Goal: Information Seeking & Learning: Find specific page/section

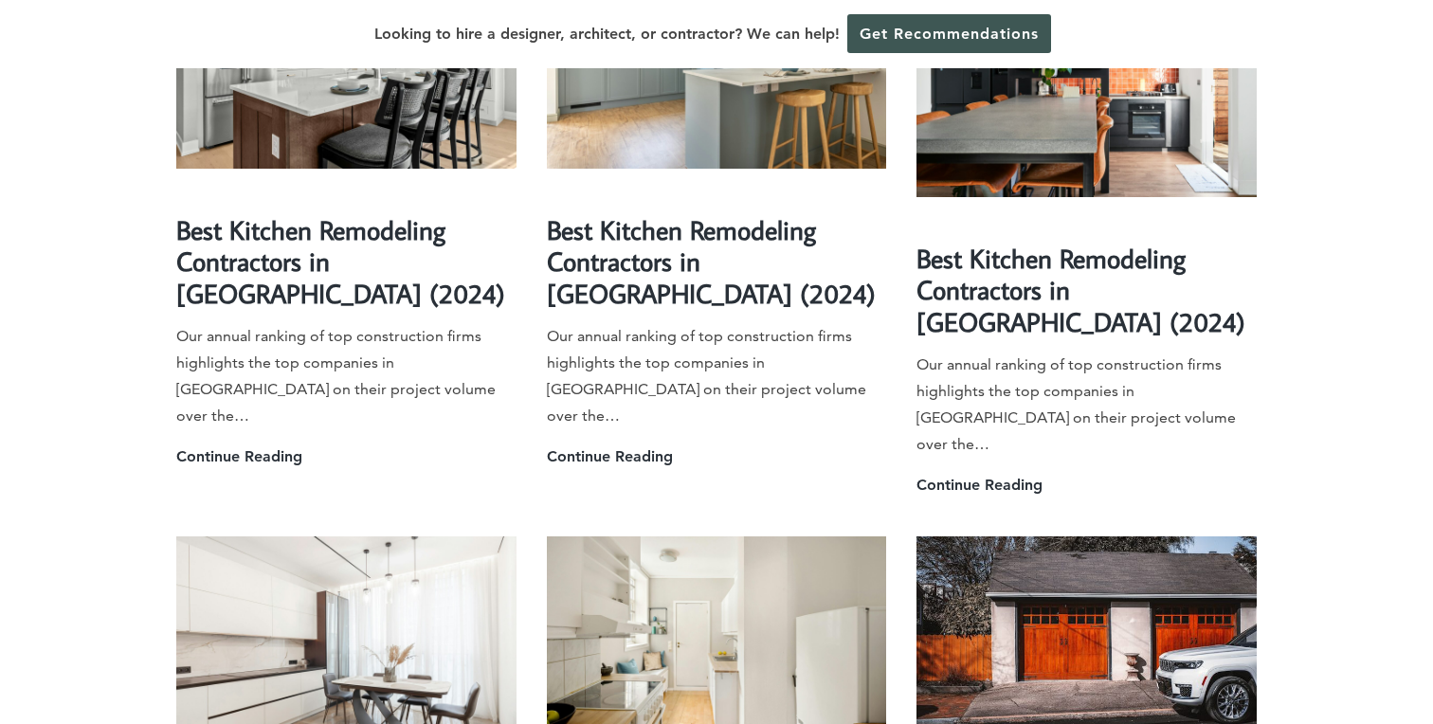
scroll to position [2846, 0]
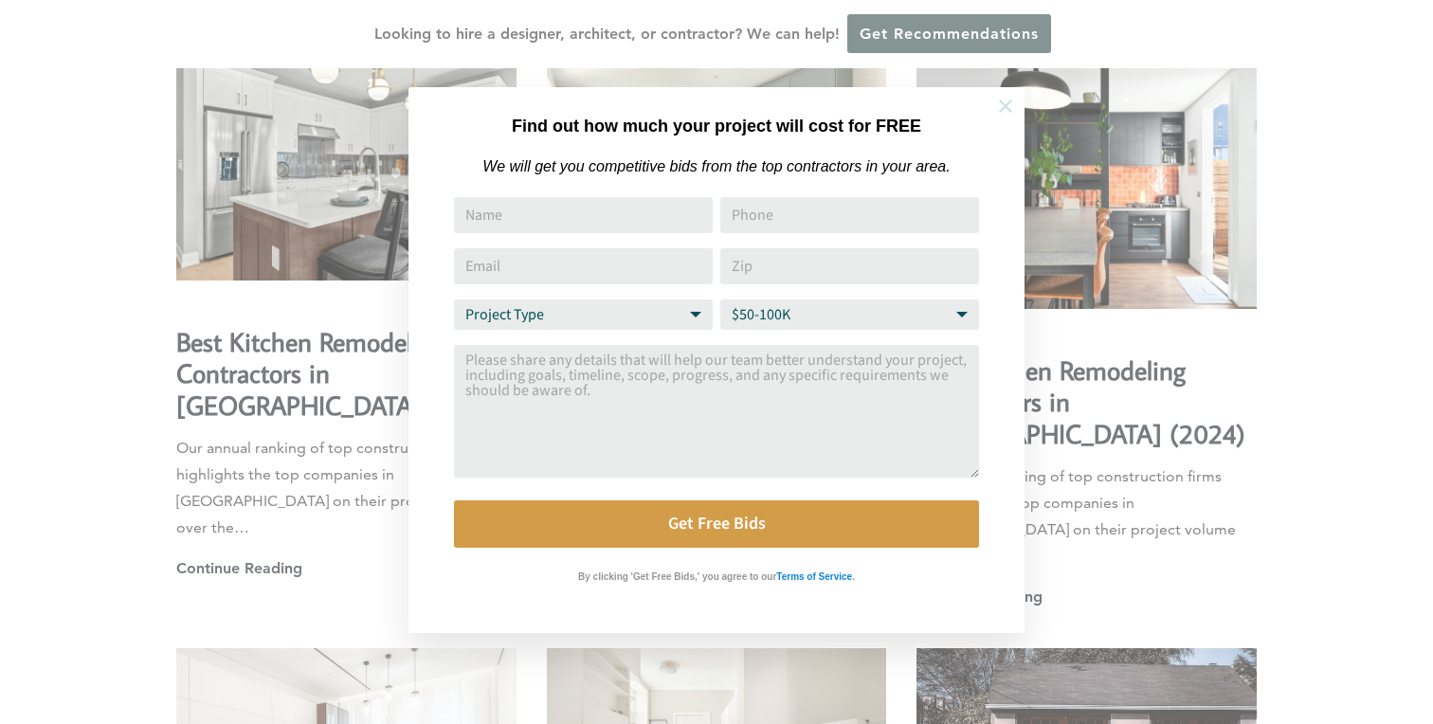
click at [1003, 102] on icon at bounding box center [1005, 106] width 21 height 21
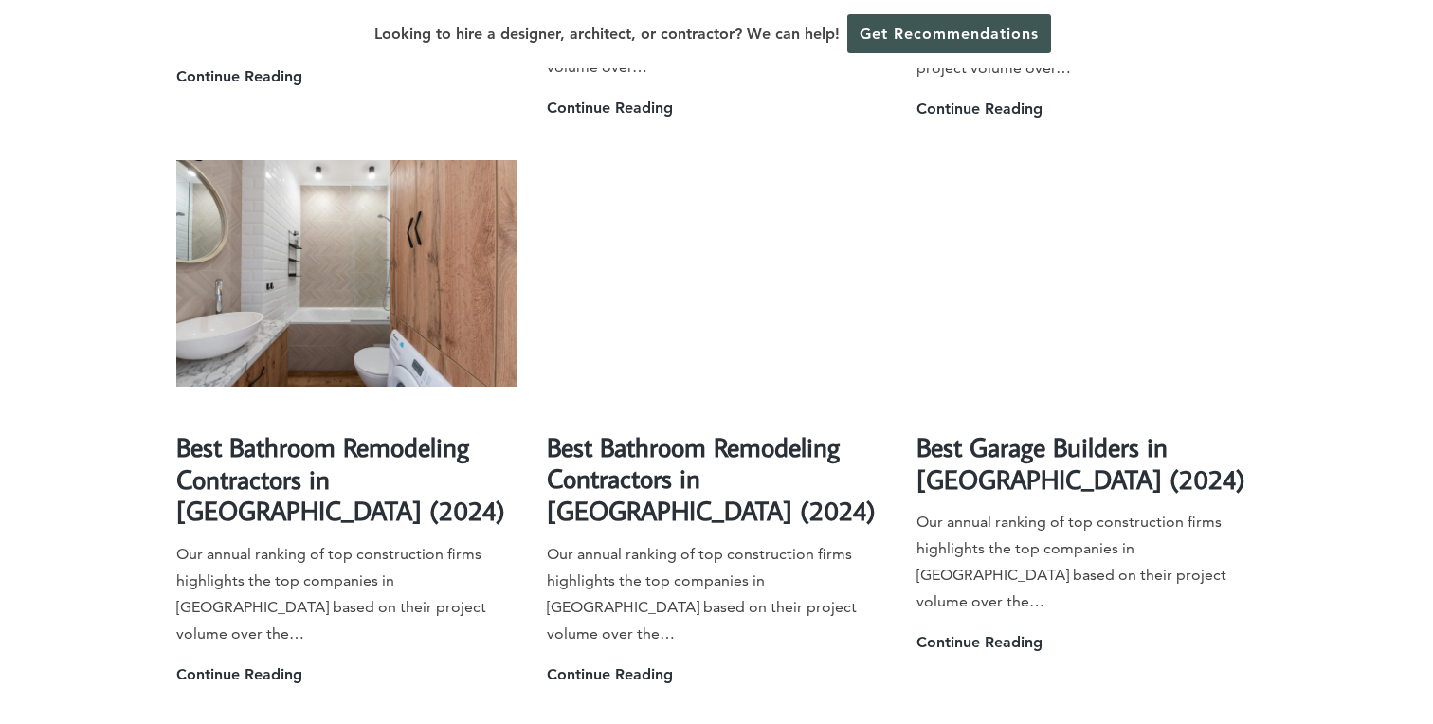
scroll to position [5439, 0]
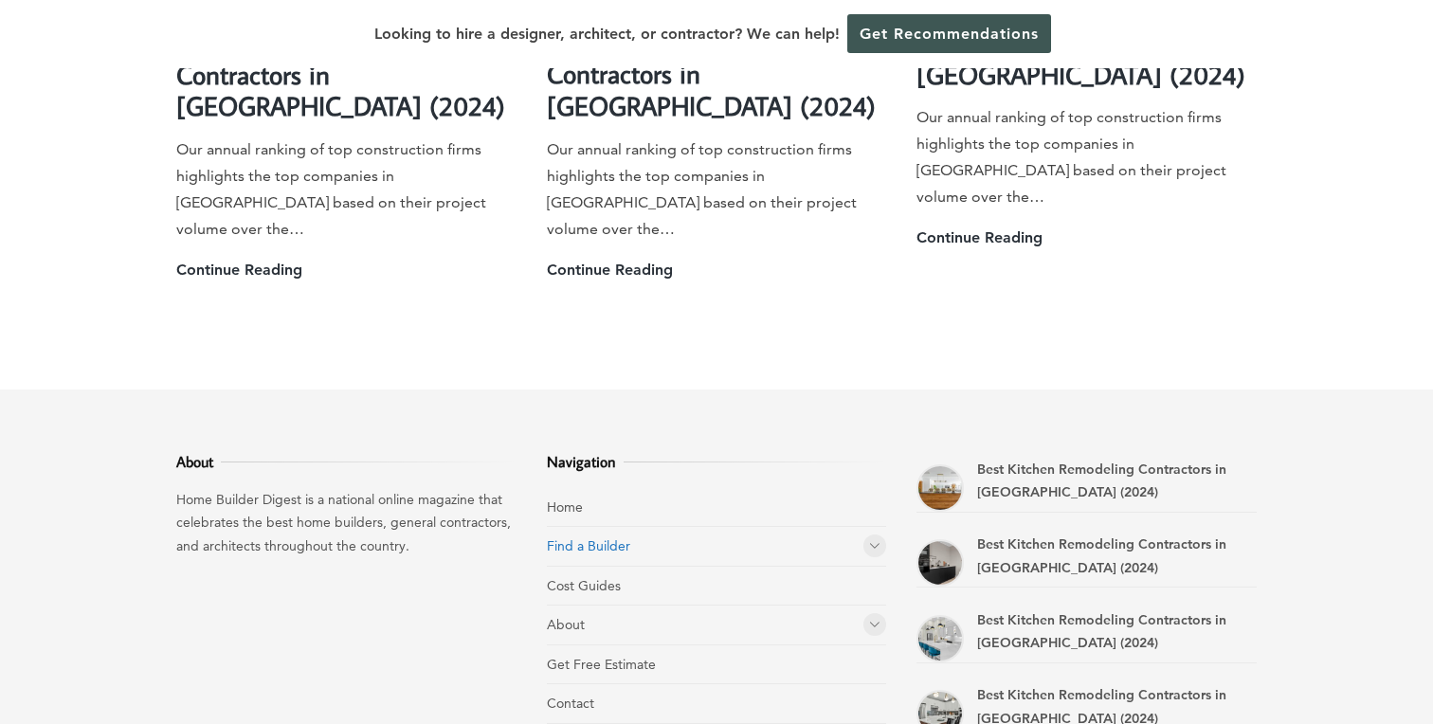
click at [575, 537] on link "Find a Builder" at bounding box center [588, 545] width 83 height 17
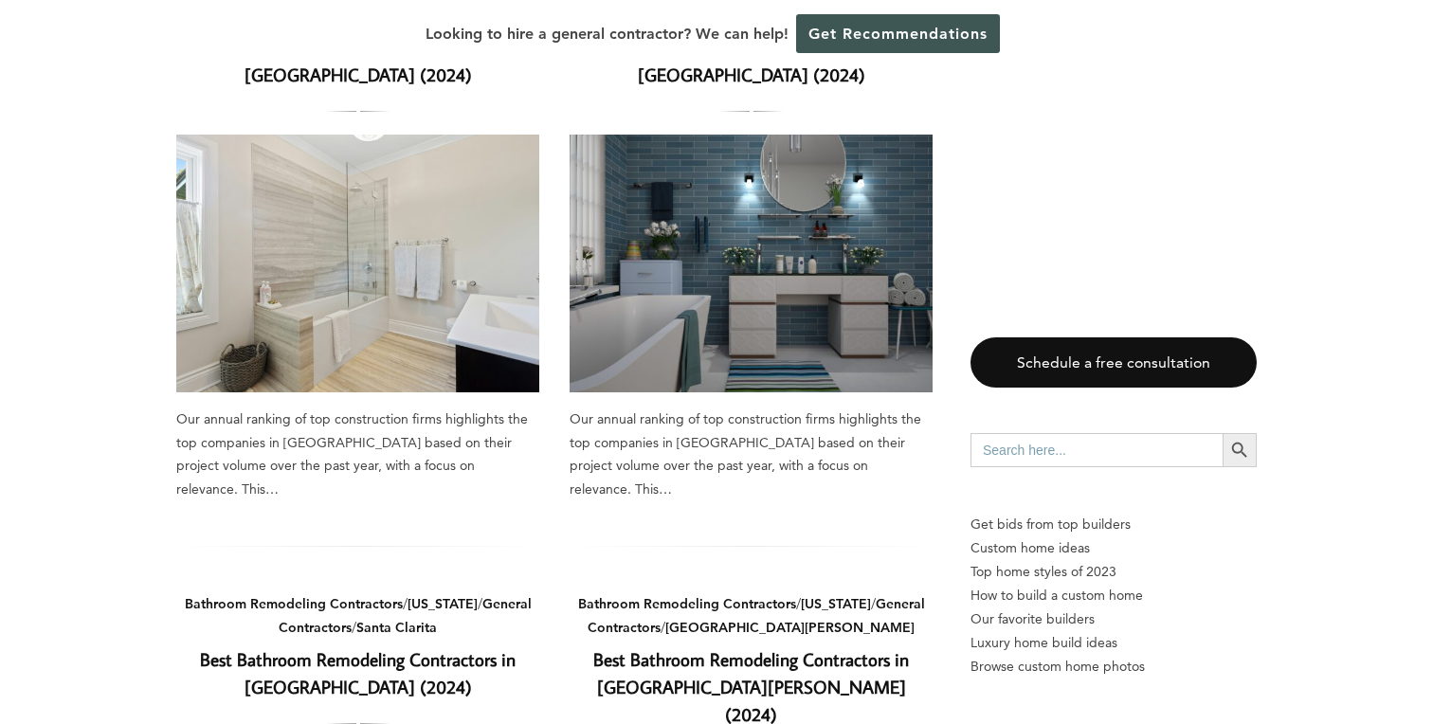
scroll to position [327, 0]
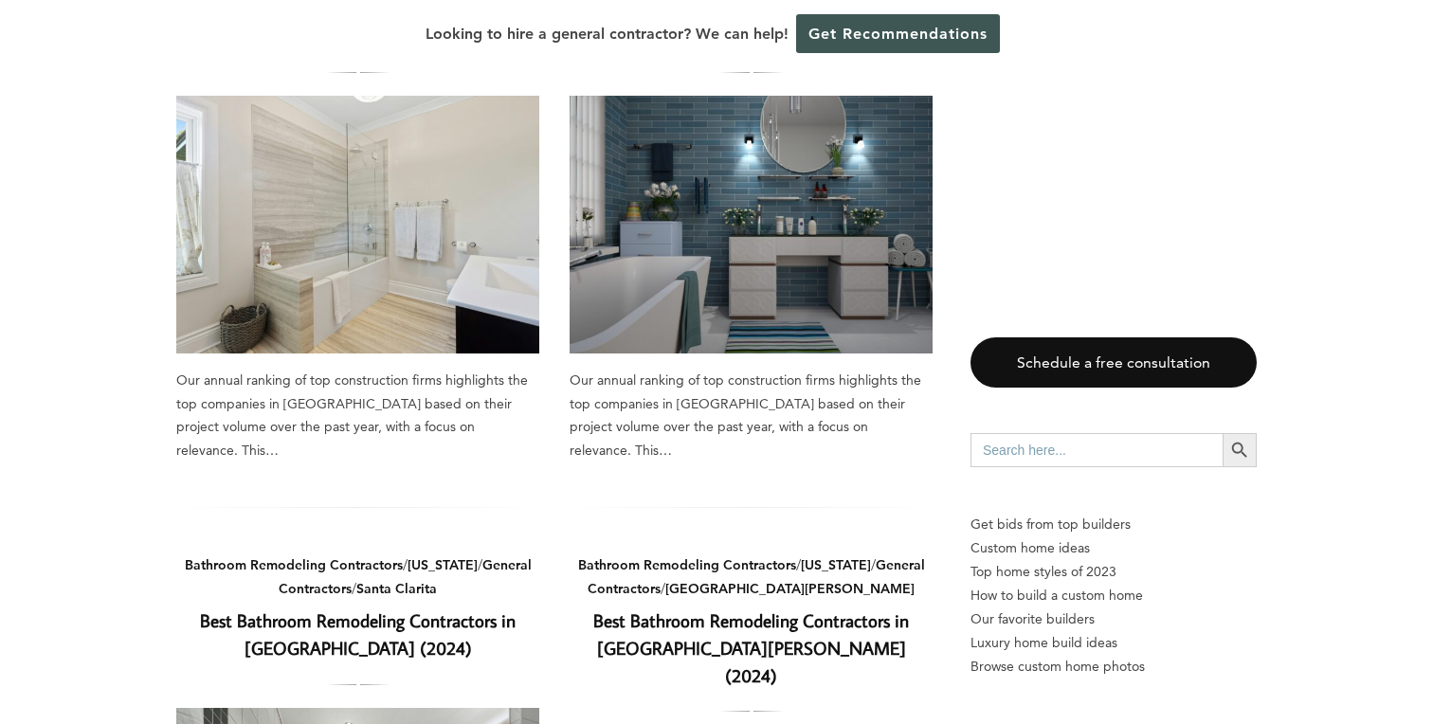
click at [683, 238] on img at bounding box center [750, 225] width 363 height 258
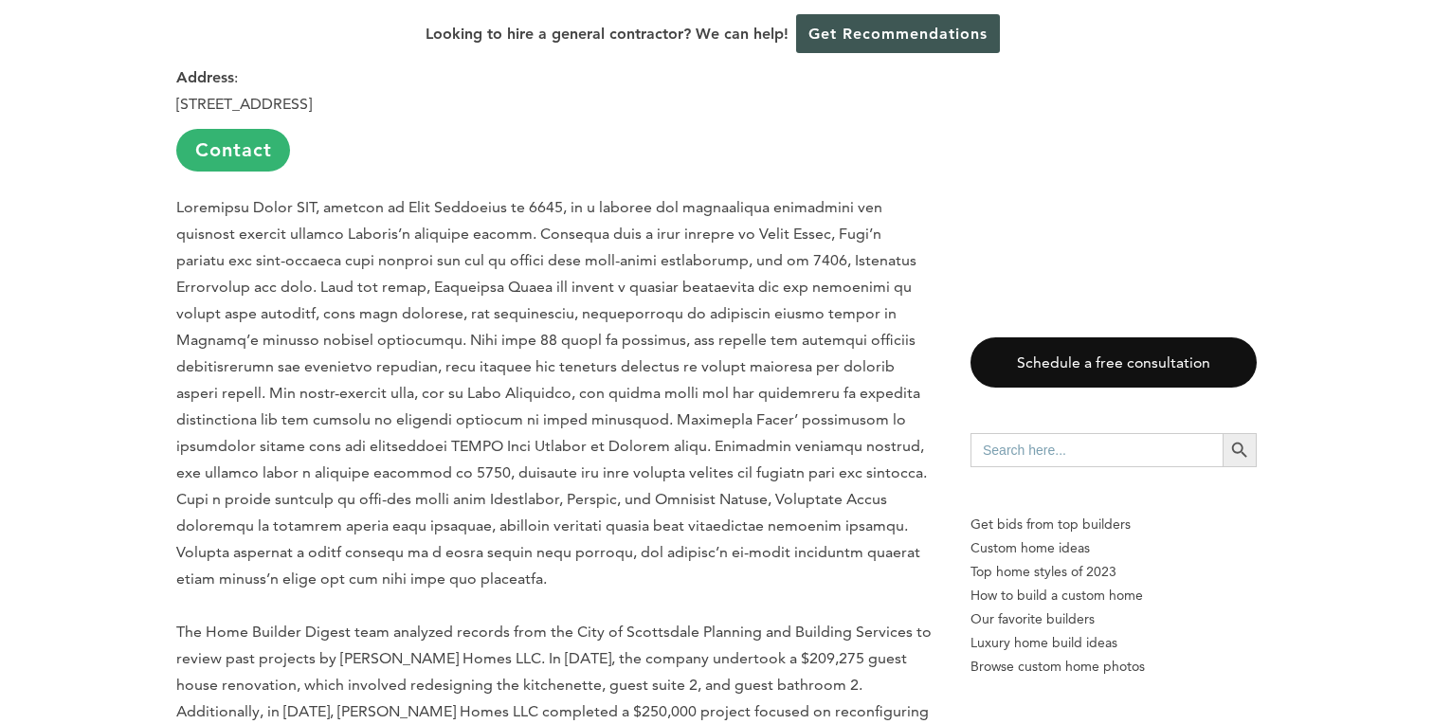
scroll to position [1823, 0]
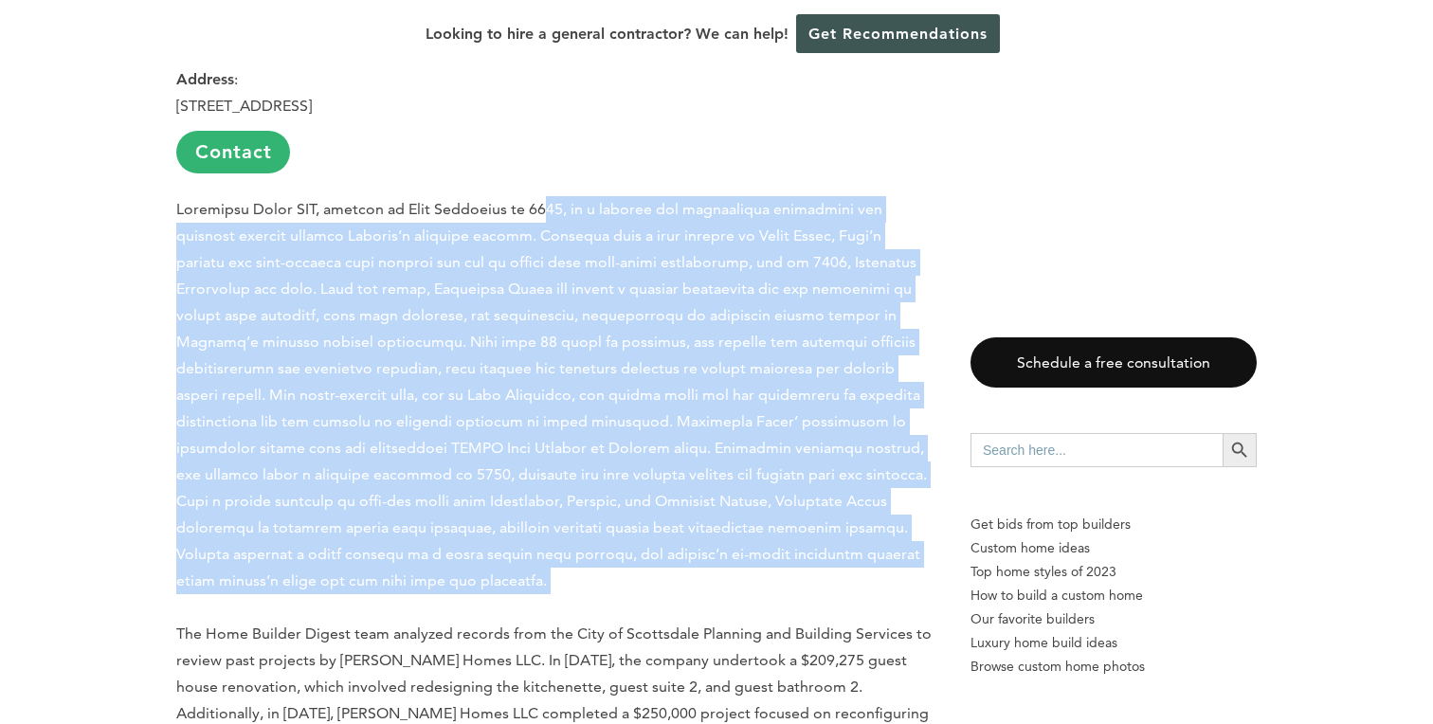
drag, startPoint x: 581, startPoint y: 168, endPoint x: 771, endPoint y: 579, distance: 453.2
click at [772, 577] on p "The Home Builder Digest team analyzed records from the City of Scottsdale Plann…" at bounding box center [554, 474] width 756 height 557
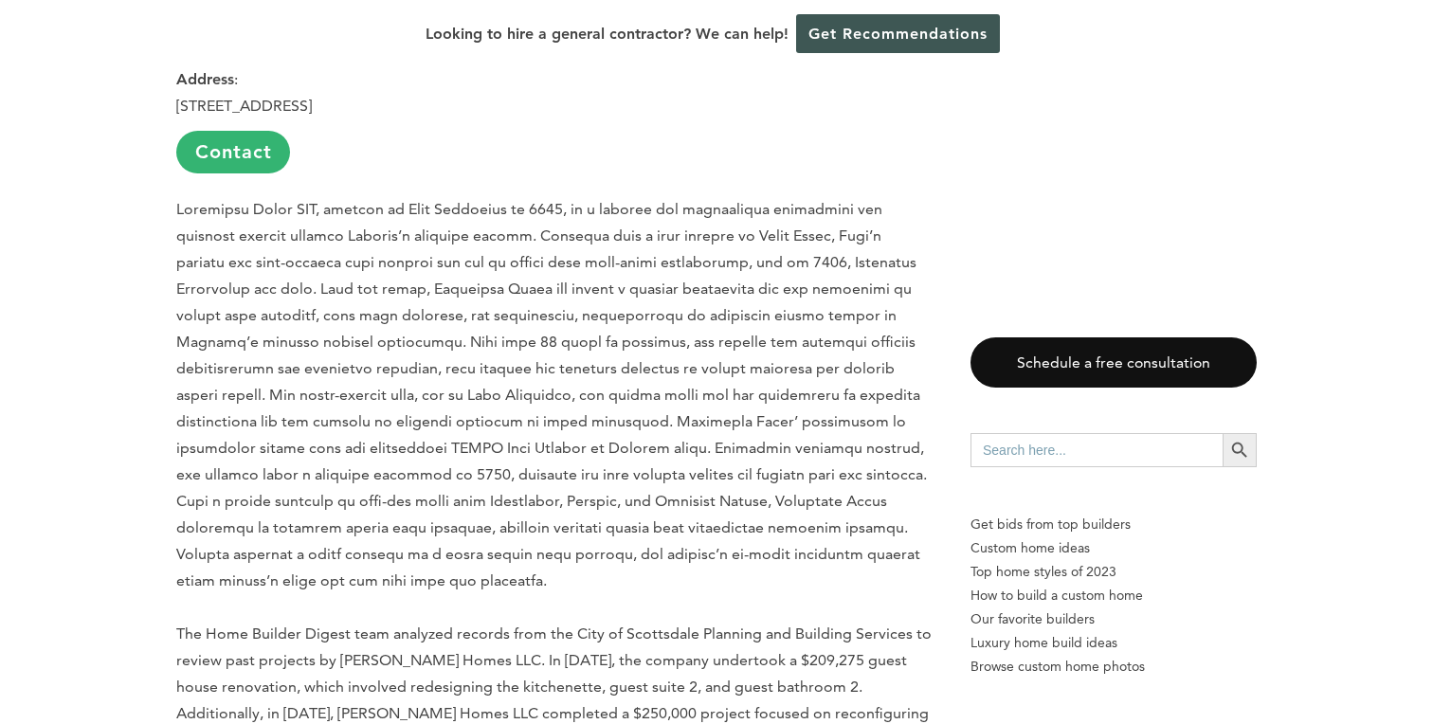
click at [573, 633] on p "The Home Builder Digest team analyzed records from the City of Scottsdale Plann…" at bounding box center [554, 474] width 756 height 557
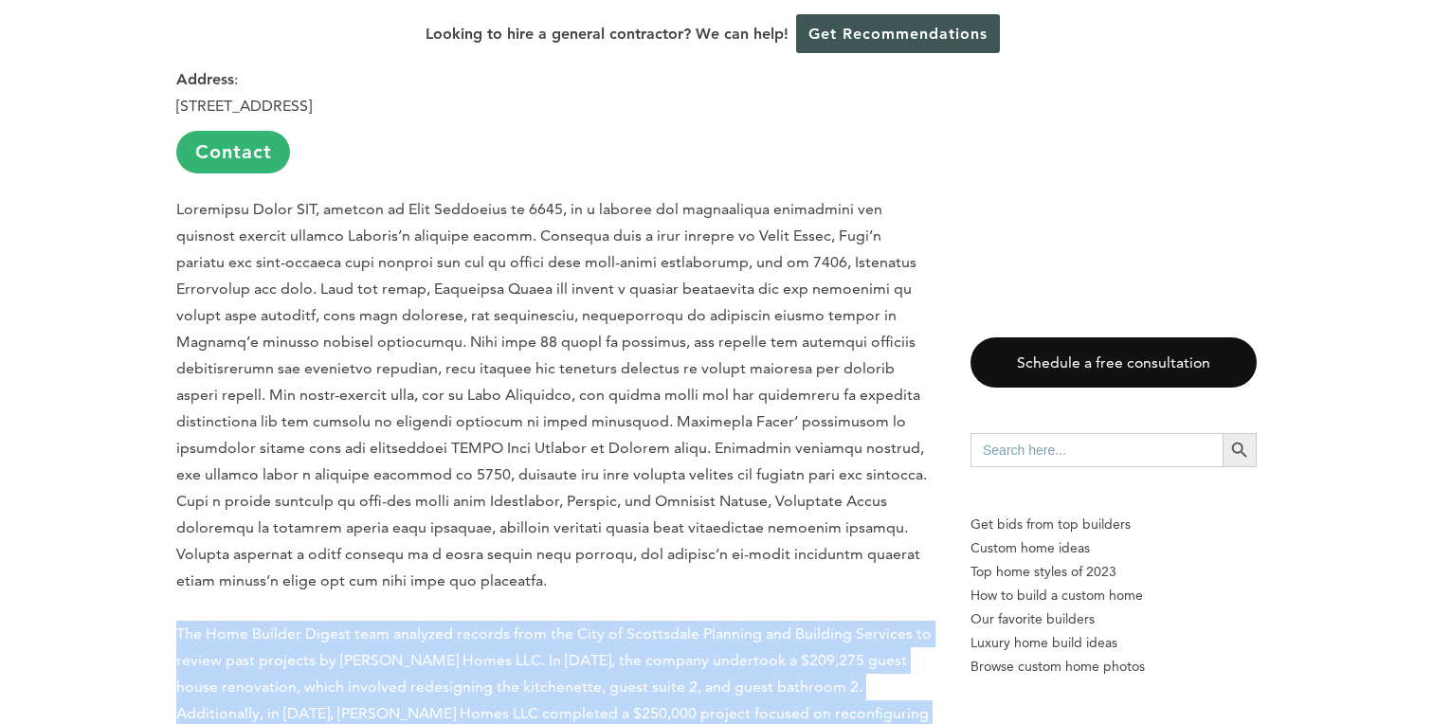
click at [573, 633] on p "The Home Builder Digest team analyzed records from the City of Scottsdale Plann…" at bounding box center [554, 474] width 756 height 557
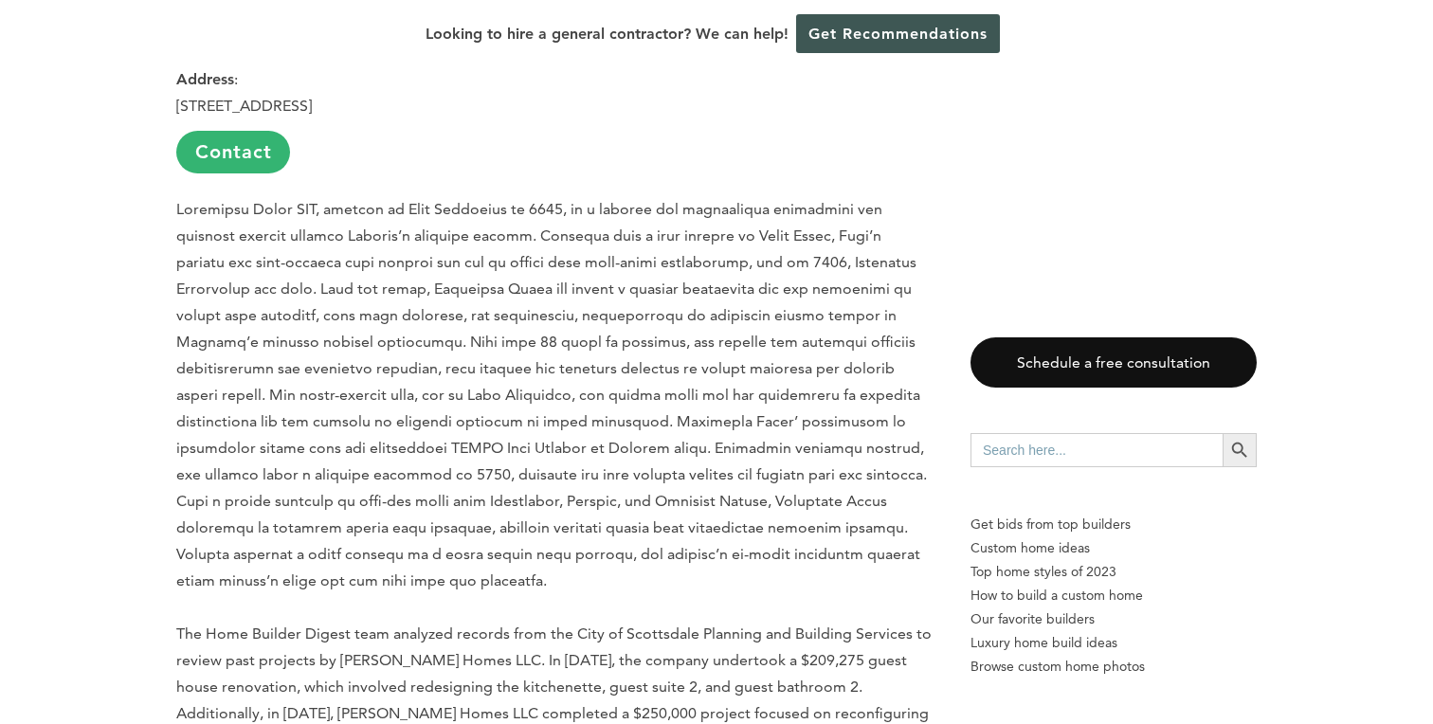
click at [433, 604] on p "The Home Builder Digest team analyzed records from the City of Scottsdale Plann…" at bounding box center [554, 474] width 756 height 557
